Goal: Understand process/instructions

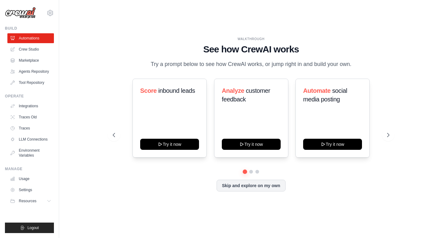
click at [108, 101] on div "WALKTHROUGH See how CrewAI works Try a prompt below to see how CrewAI works, or…" at bounding box center [250, 119] width 291 height 164
click at [333, 145] on button "Try it now" at bounding box center [332, 143] width 59 height 11
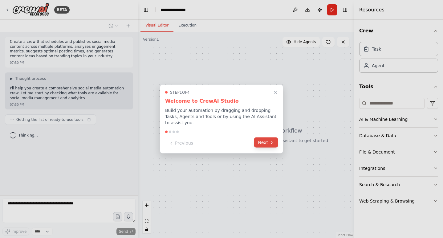
click at [266, 143] on button "Next" at bounding box center [266, 142] width 24 height 10
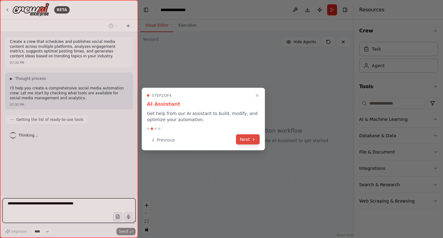
click at [247, 139] on button "Next" at bounding box center [248, 139] width 24 height 10
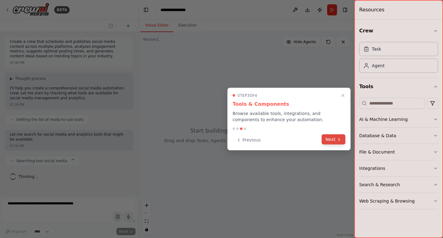
click at [330, 139] on button "Next" at bounding box center [333, 139] width 24 height 10
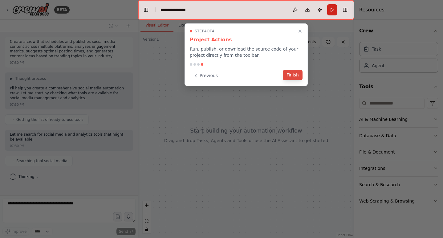
scroll to position [5, 0]
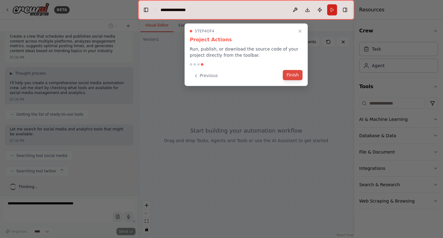
click at [292, 72] on button "Finish" at bounding box center [292, 75] width 20 height 10
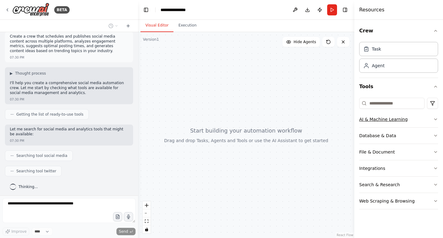
click at [433, 121] on icon "button" at bounding box center [435, 119] width 5 height 5
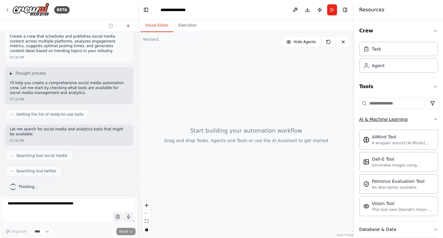
click at [433, 119] on icon "button" at bounding box center [435, 119] width 5 height 5
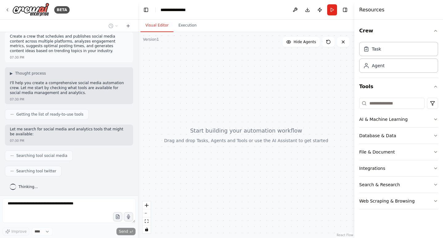
drag, startPoint x: 221, startPoint y: 126, endPoint x: 217, endPoint y: 108, distance: 18.2
click at [217, 108] on div at bounding box center [246, 135] width 216 height 206
drag, startPoint x: 218, startPoint y: 109, endPoint x: 231, endPoint y: 133, distance: 27.8
click at [231, 133] on div at bounding box center [246, 135] width 216 height 206
